Goal: Information Seeking & Learning: Learn about a topic

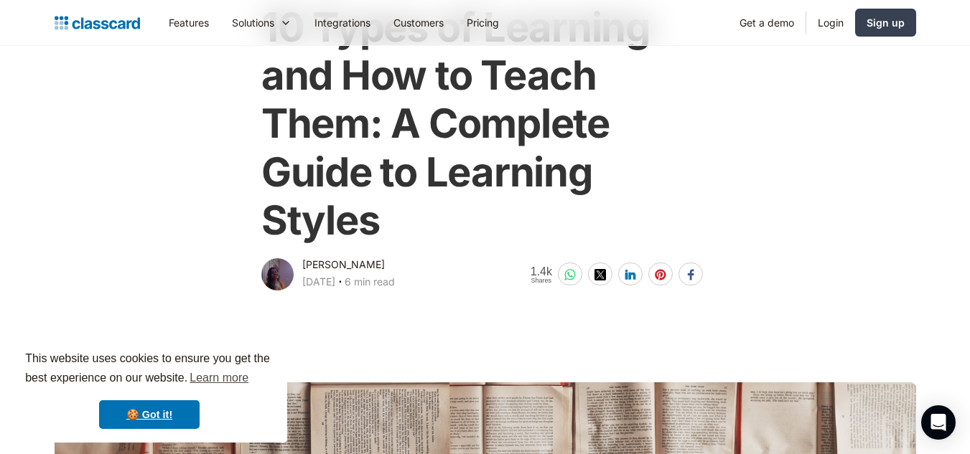
click at [968, 441] on main at bounding box center [485, 461] width 970 height 334
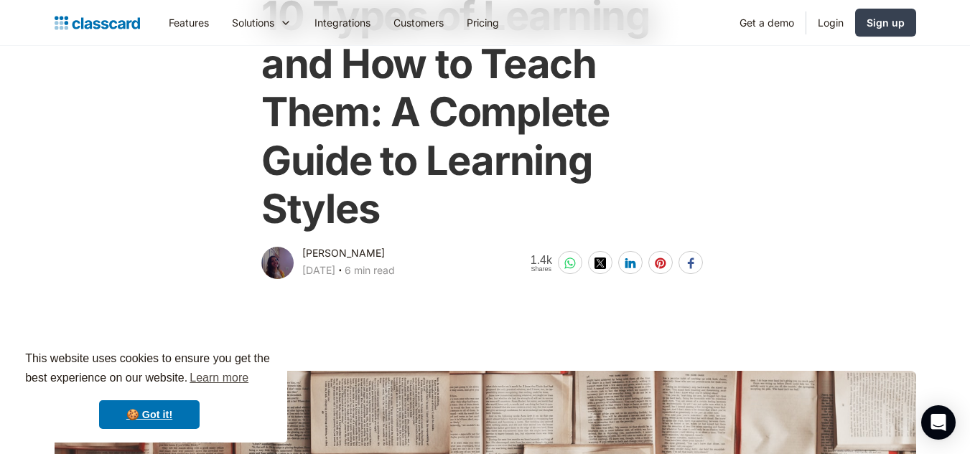
click at [968, 441] on main at bounding box center [485, 449] width 970 height 334
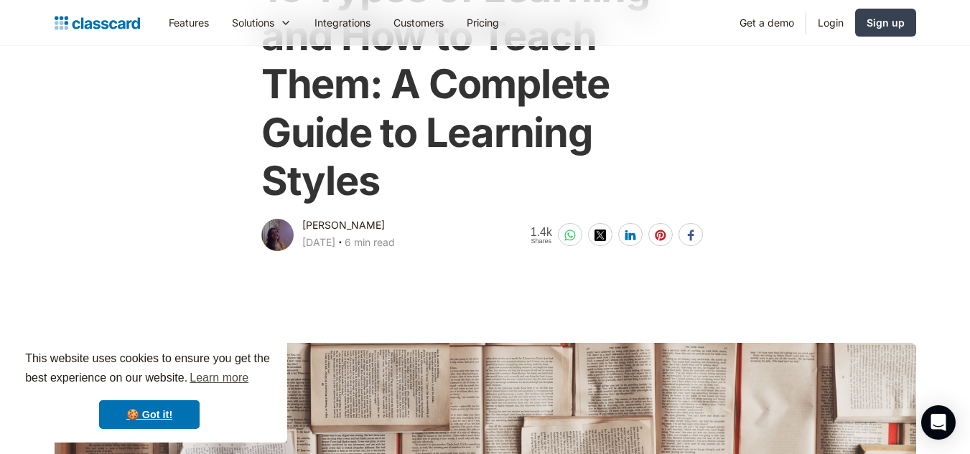
click at [968, 441] on main at bounding box center [485, 421] width 970 height 334
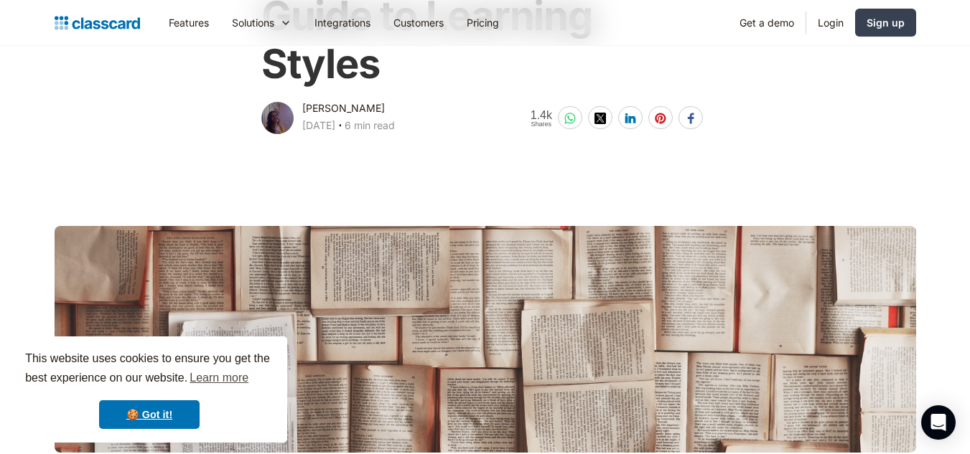
click at [968, 441] on main at bounding box center [485, 304] width 970 height 334
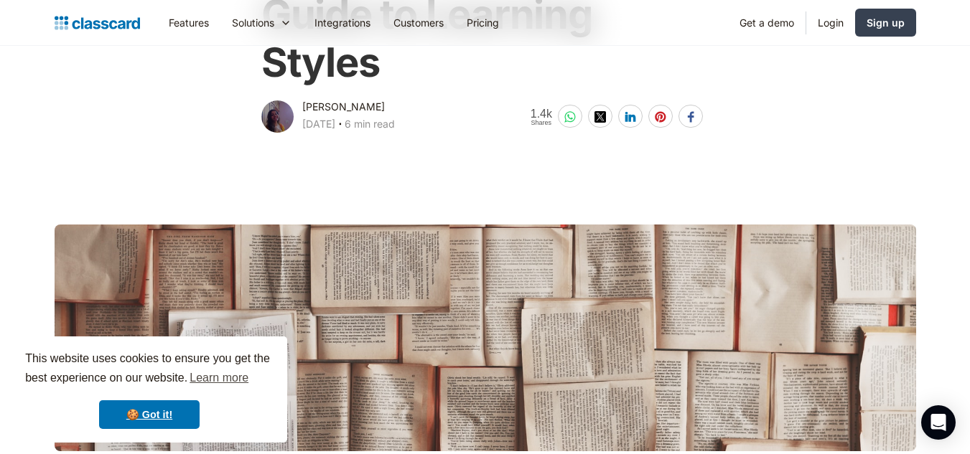
click at [968, 441] on main at bounding box center [485, 303] width 970 height 334
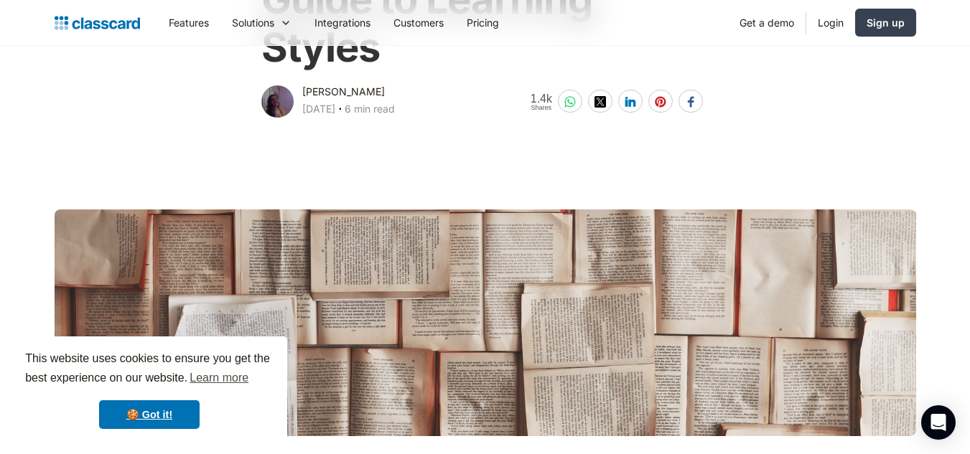
click at [968, 441] on main at bounding box center [485, 288] width 970 height 334
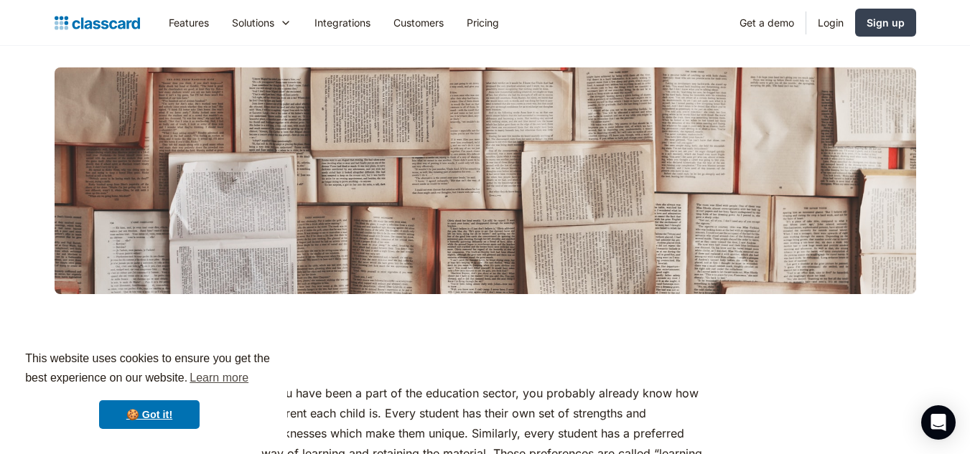
scroll to position [467, 0]
